Goal: Navigation & Orientation: Find specific page/section

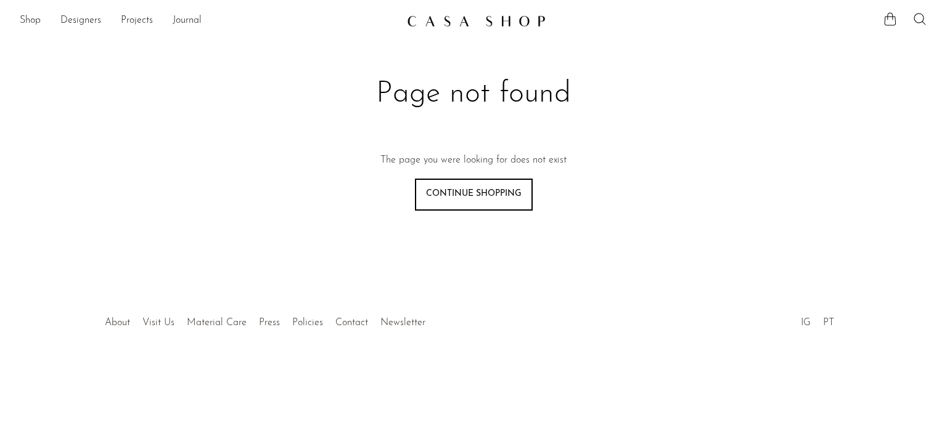
click at [452, 26] on img at bounding box center [476, 21] width 139 height 12
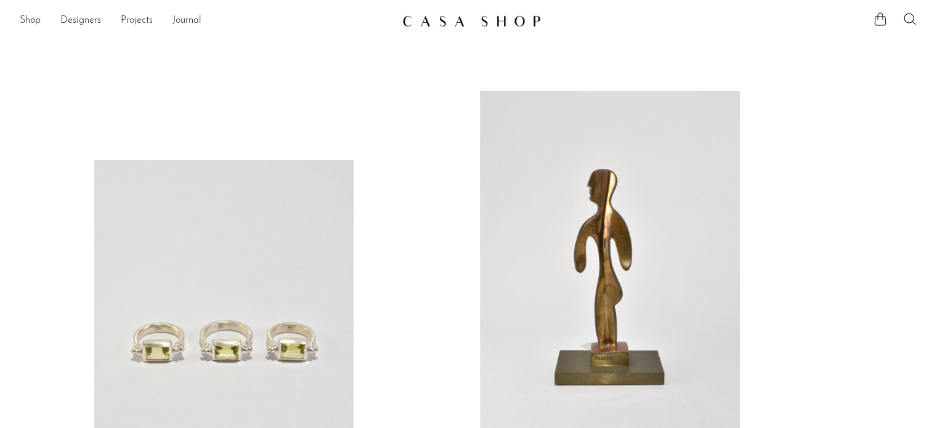
scroll to position [136, 0]
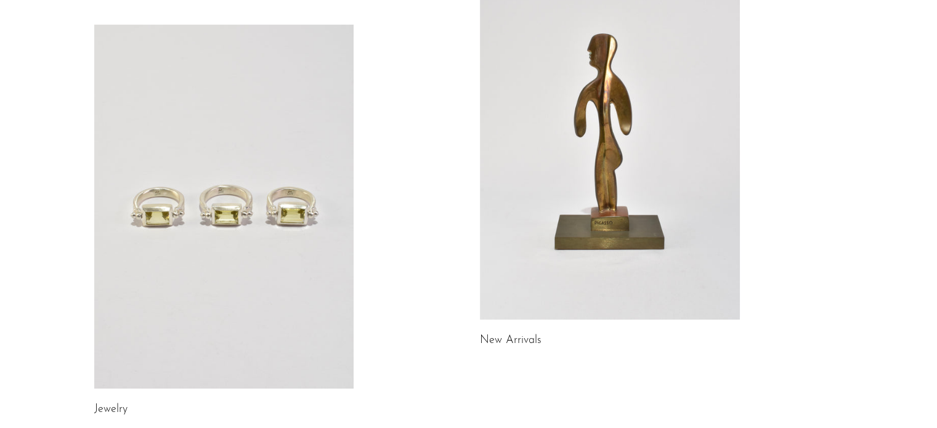
click at [281, 230] on link at bounding box center [224, 207] width 260 height 364
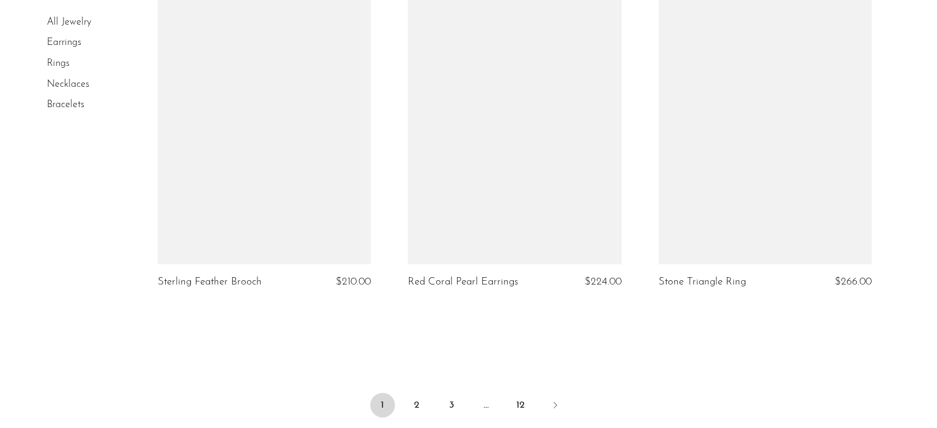
scroll to position [4245, 0]
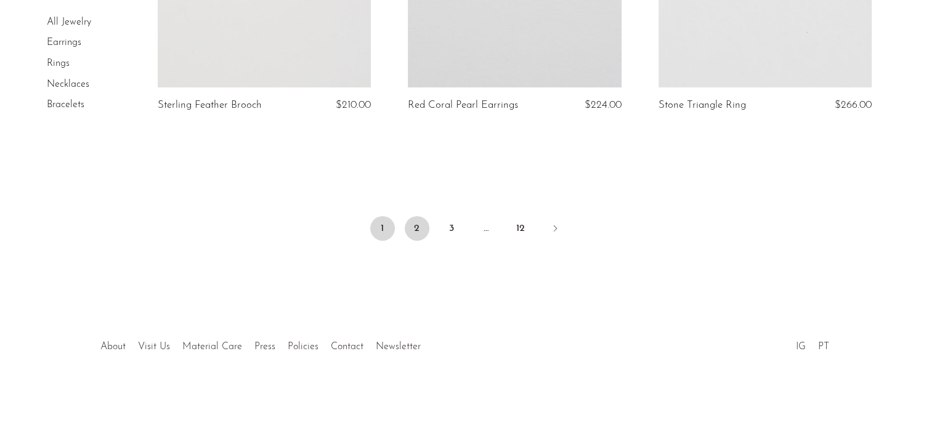
click at [416, 231] on link "2" at bounding box center [417, 228] width 25 height 25
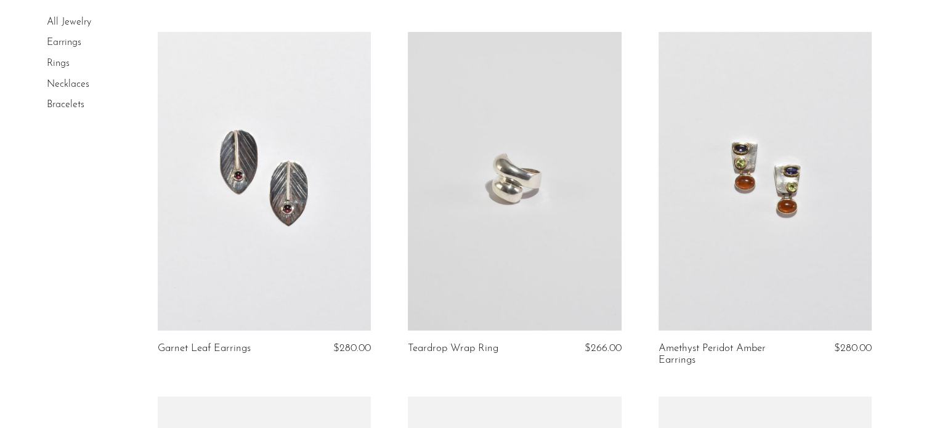
scroll to position [3676, 0]
